Goal: Navigation & Orientation: Locate item on page

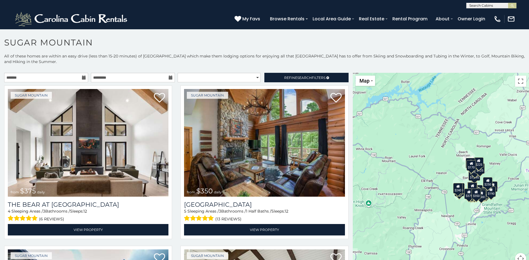
scroll to position [3, 0]
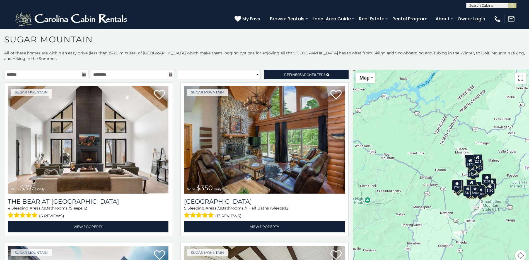
drag, startPoint x: 492, startPoint y: 210, endPoint x: 453, endPoint y: 212, distance: 38.6
click at [453, 213] on div "$375 $350 $350 $200 $375 $195 $265 $175 $190 $155 $290 $345 $175 $1,095 $195 $2…" at bounding box center [441, 169] width 176 height 198
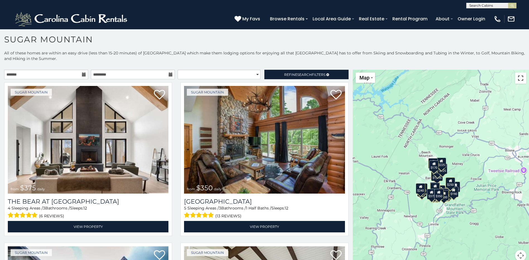
click at [518, 81] on button "Toggle fullscreen view" at bounding box center [520, 78] width 11 height 11
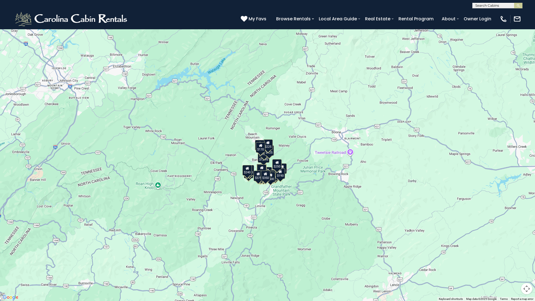
click at [319, 191] on div "$375 $350 $350 $200 $375 $195 $265 $175 $190 $155 $290 $345 $175 $1,095 $195 $2…" at bounding box center [267, 150] width 535 height 301
click at [19, 11] on button "Map" at bounding box center [13, 8] width 20 height 10
click at [18, 12] on button "Map" at bounding box center [13, 8] width 20 height 10
click at [528, 260] on button "Map camera controls" at bounding box center [526, 288] width 11 height 11
click at [515, 260] on button "Move right" at bounding box center [513, 274] width 11 height 11
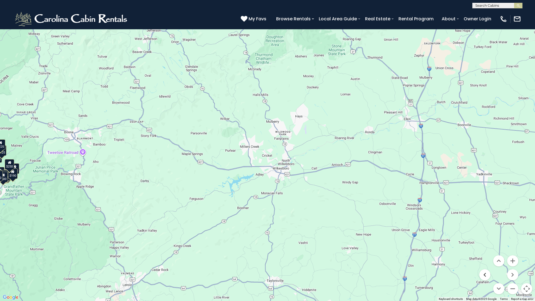
click at [485, 260] on button "Move left" at bounding box center [485, 274] width 11 height 11
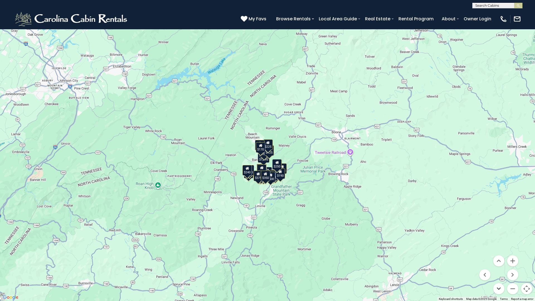
click at [498, 260] on button "Move down" at bounding box center [499, 288] width 11 height 11
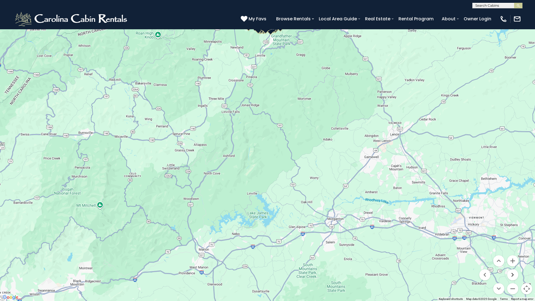
click at [510, 260] on button "Move right" at bounding box center [513, 274] width 11 height 11
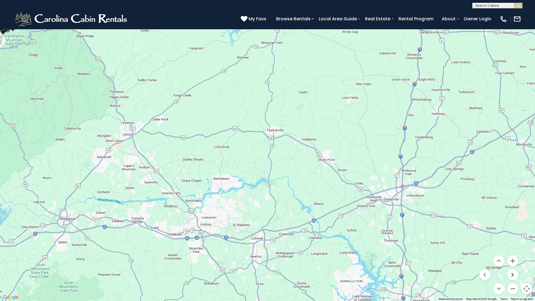
click at [510, 260] on button "Move right" at bounding box center [513, 274] width 11 height 11
